Goal: Task Accomplishment & Management: Manage account settings

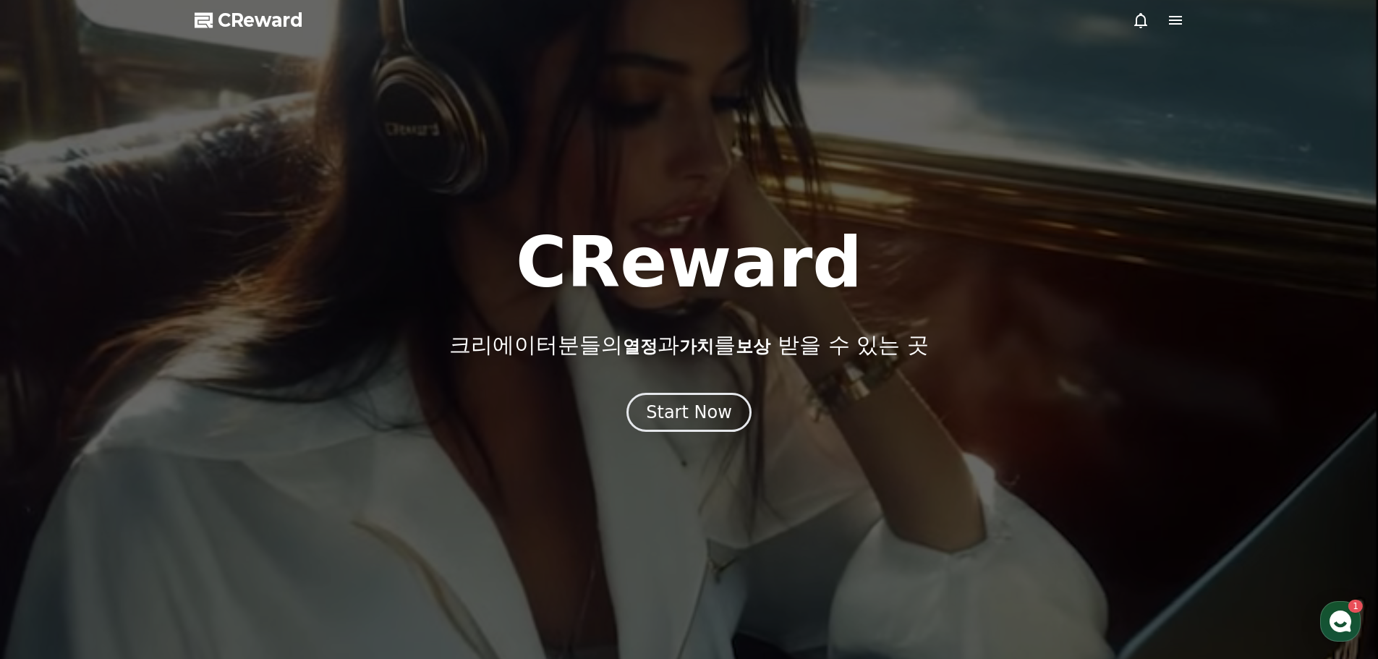
click at [1172, 21] on icon at bounding box center [1175, 20] width 13 height 9
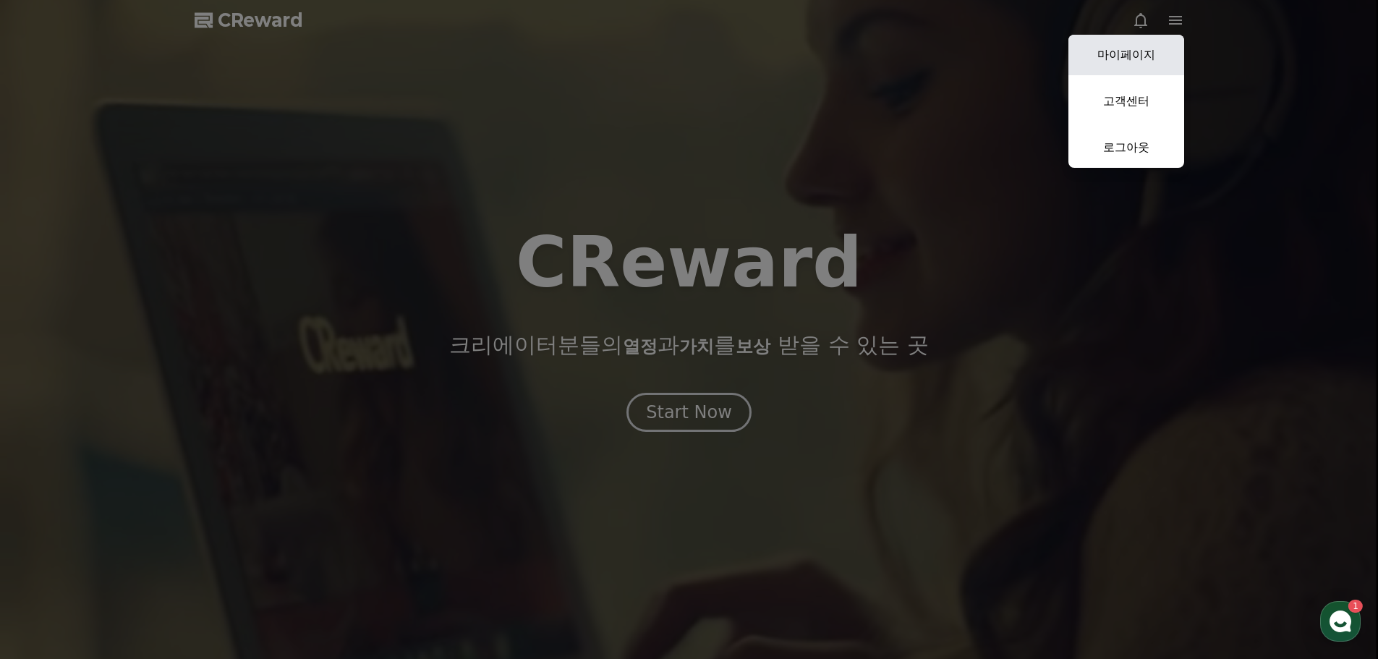
click at [1144, 64] on link "마이페이지" at bounding box center [1127, 55] width 116 height 41
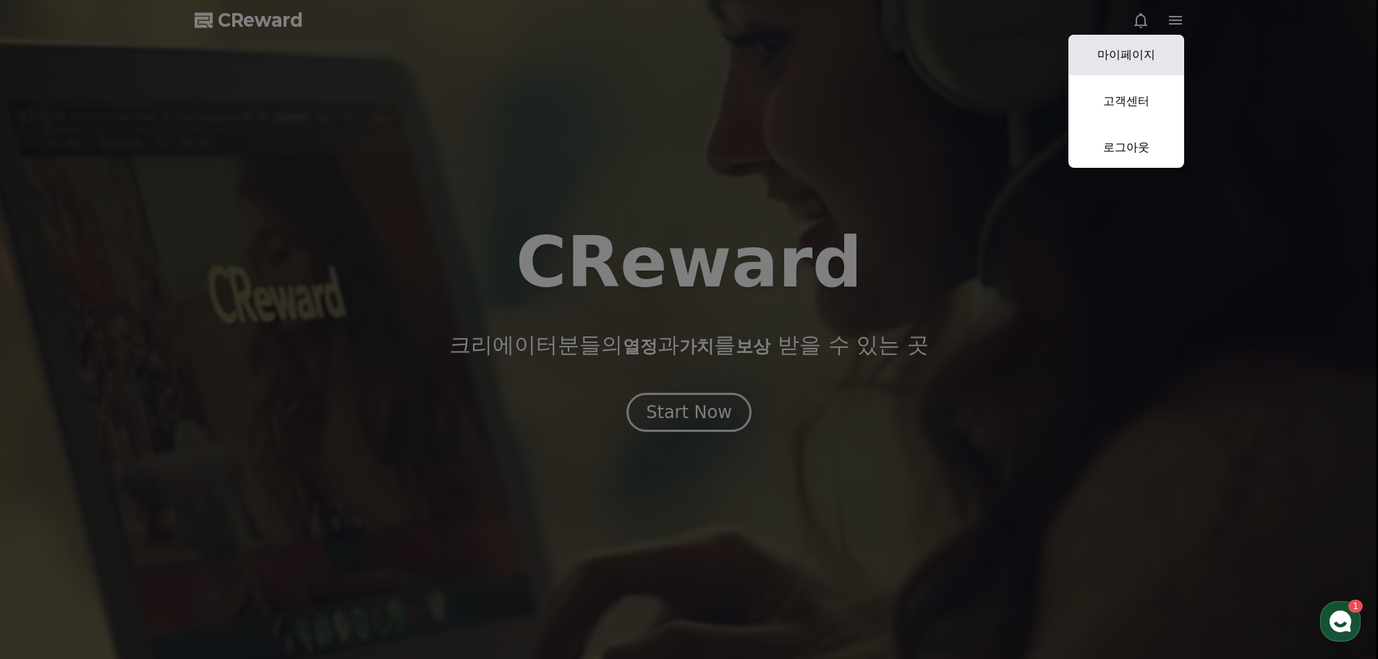
select select "**********"
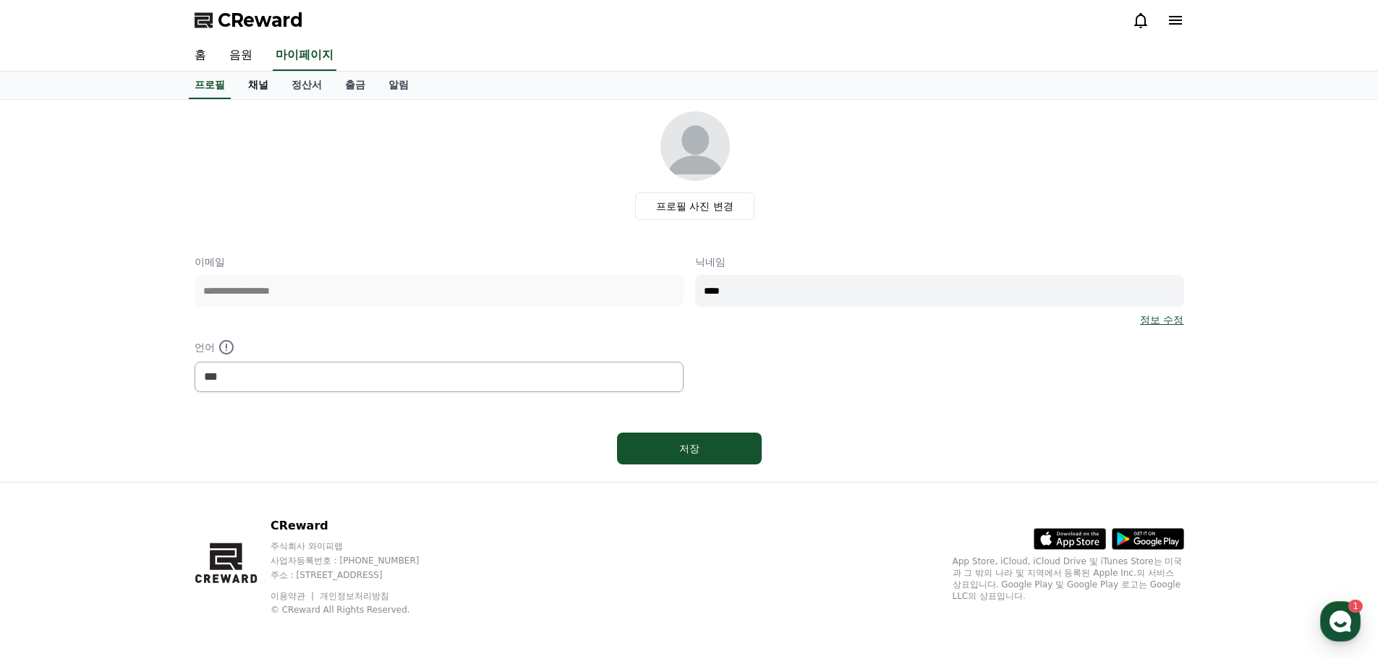
click at [252, 82] on link "채널" at bounding box center [258, 85] width 43 height 27
